Goal: Contribute content

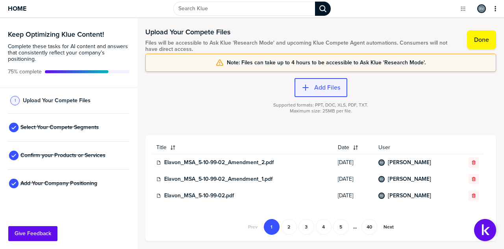
click at [311, 84] on div "button" at bounding box center [312, 88] width 5 height 8
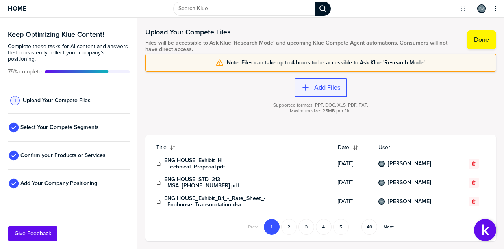
click at [317, 82] on button "Add Files" at bounding box center [321, 87] width 53 height 19
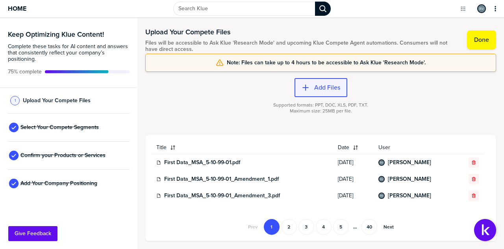
click at [319, 86] on label "Add Files" at bounding box center [327, 88] width 26 height 8
click at [326, 84] on label "Add Files" at bounding box center [327, 88] width 26 height 8
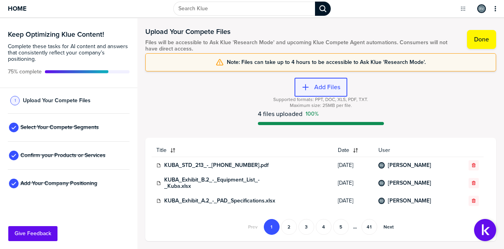
click at [326, 88] on label "Add Files" at bounding box center [327, 87] width 26 height 8
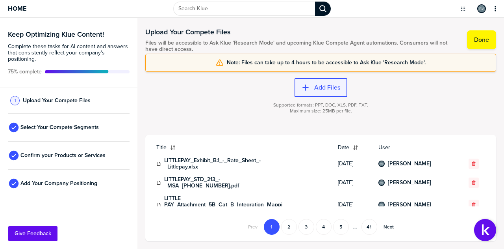
click at [322, 81] on button "Add Files" at bounding box center [321, 87] width 53 height 19
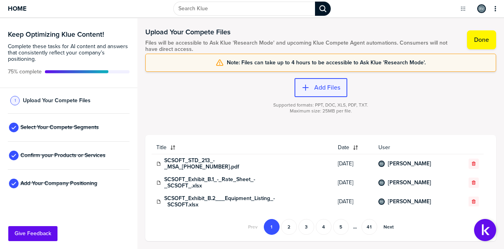
click at [321, 85] on label "Add Files" at bounding box center [327, 88] width 26 height 8
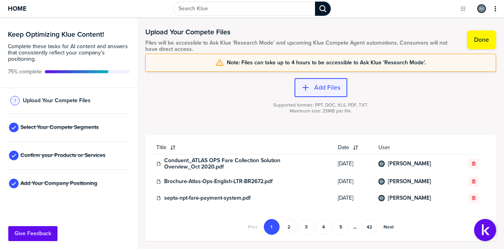
click at [332, 85] on label "Add Files" at bounding box center [327, 88] width 26 height 8
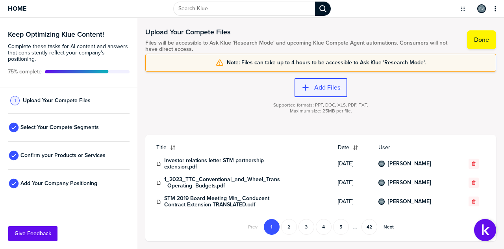
click at [319, 85] on label "Add Files" at bounding box center [327, 88] width 26 height 8
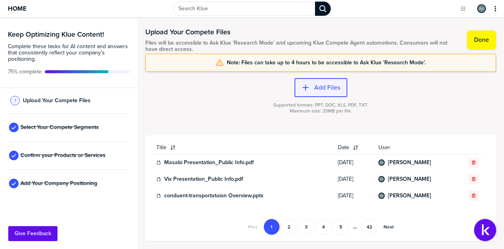
click at [319, 86] on label "Add Files" at bounding box center [327, 88] width 26 height 8
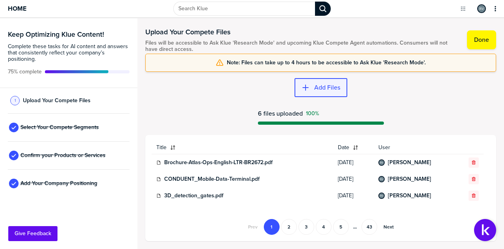
click at [312, 85] on div "button" at bounding box center [312, 88] width 5 height 8
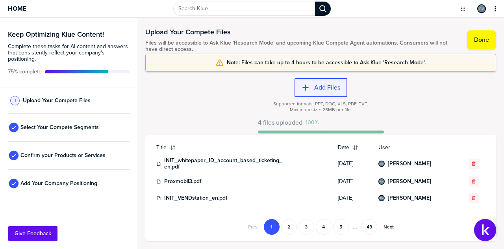
click at [320, 85] on label "Add Files" at bounding box center [327, 88] width 26 height 8
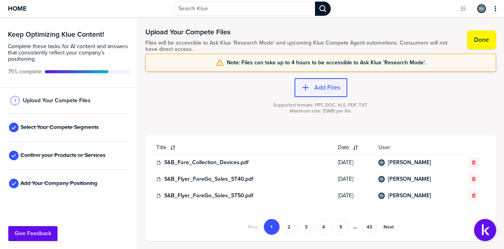
click at [318, 90] on label "Add Files" at bounding box center [327, 88] width 26 height 8
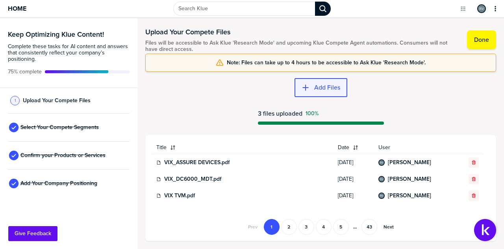
click at [325, 84] on label "Add Files" at bounding box center [327, 88] width 26 height 8
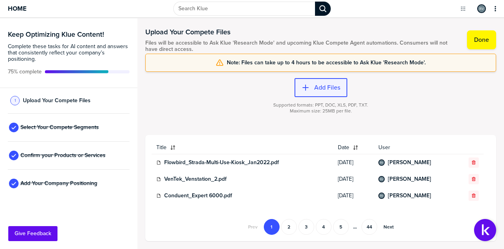
click at [329, 85] on label "Add Files" at bounding box center [327, 88] width 26 height 8
click at [16, 7] on span "Home" at bounding box center [17, 8] width 19 height 7
